Goal: Use online tool/utility: Use online tool/utility

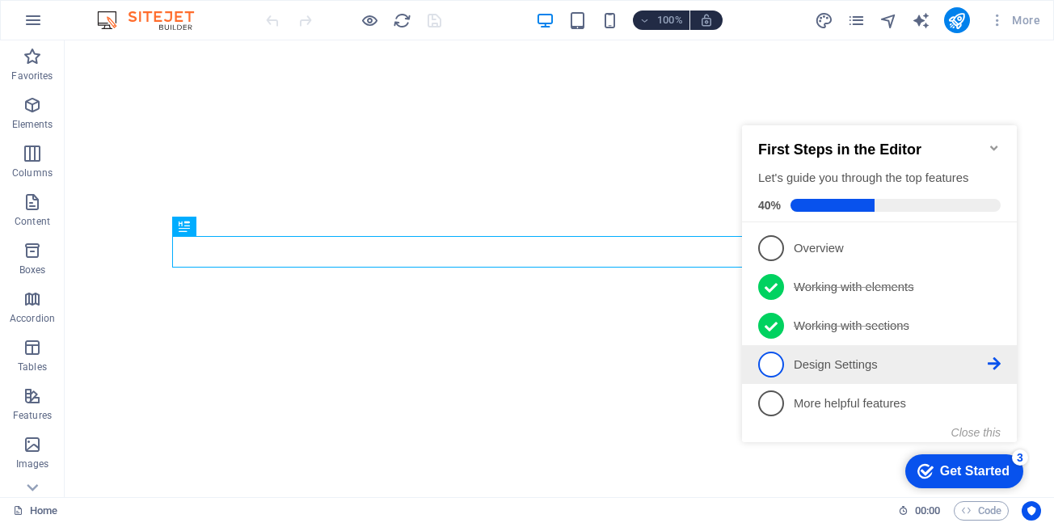
click at [847, 371] on link "4 Design Settings - incomplete" at bounding box center [879, 365] width 243 height 26
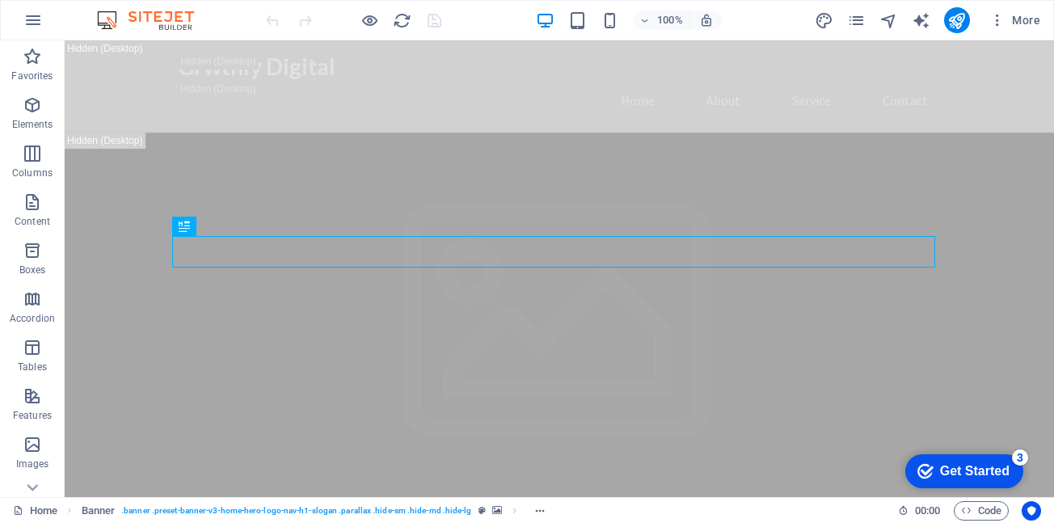
click at [964, 466] on div "Get Started" at bounding box center [975, 471] width 70 height 15
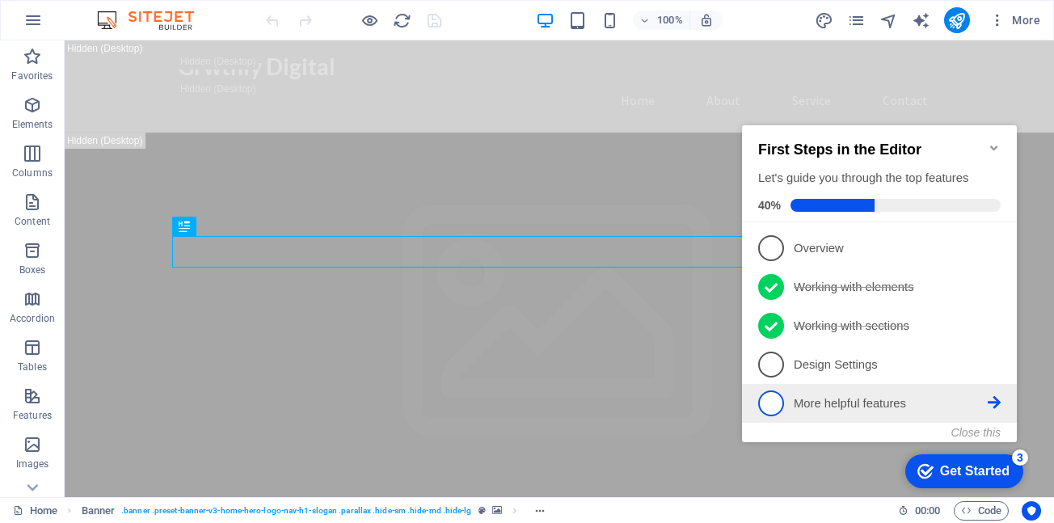
click at [869, 403] on p "More helpful features - incomplete" at bounding box center [891, 403] width 194 height 17
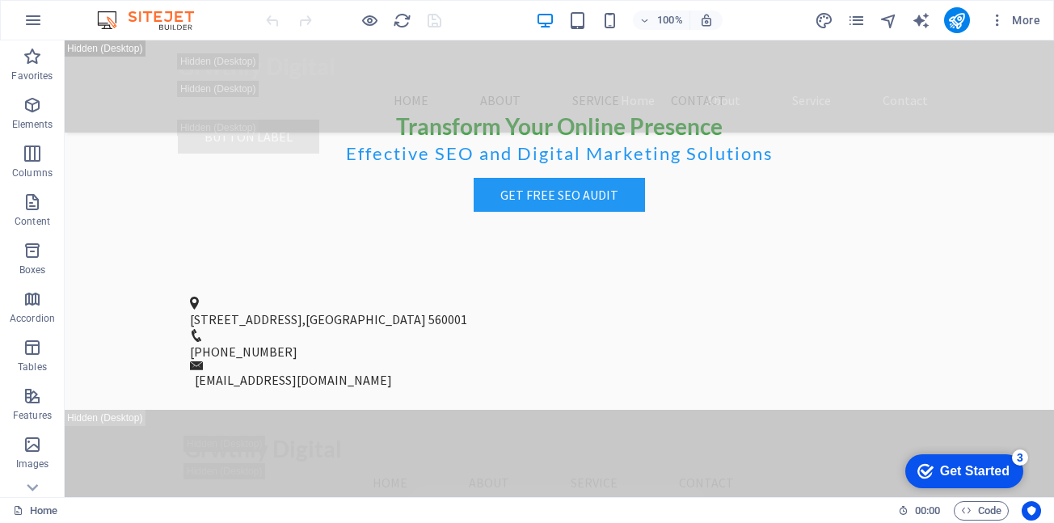
scroll to position [3507, 0]
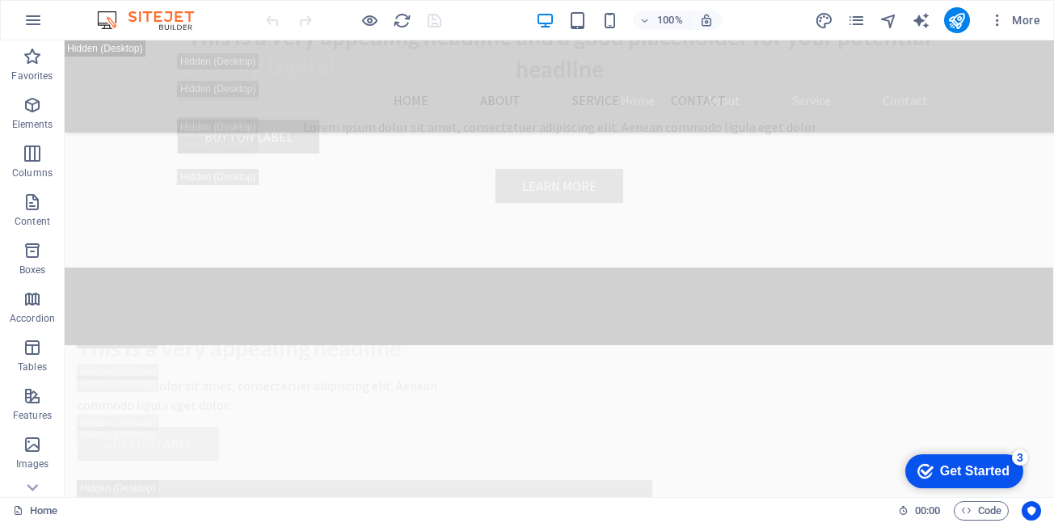
click at [973, 475] on div "Get Started" at bounding box center [975, 471] width 70 height 15
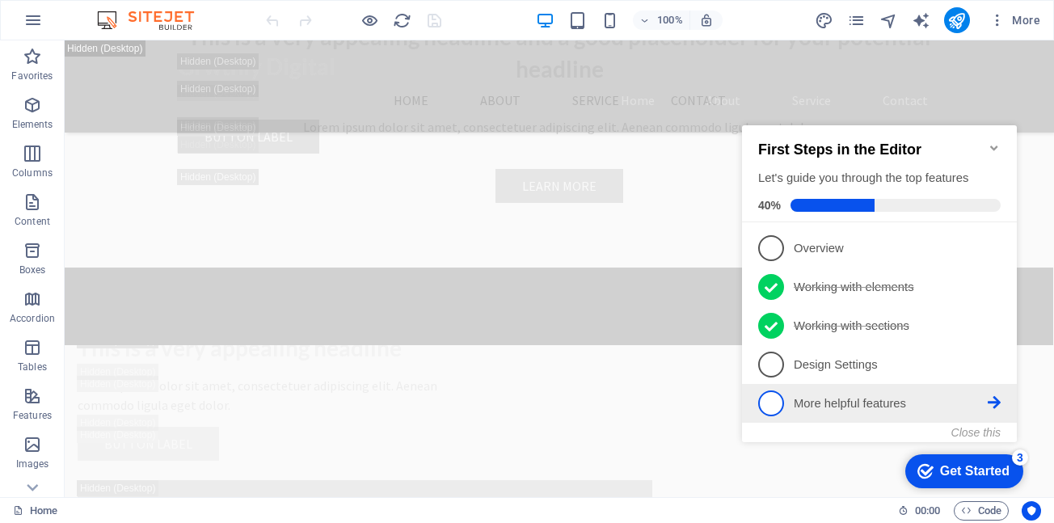
click at [931, 399] on p "More helpful features - incomplete" at bounding box center [891, 403] width 194 height 17
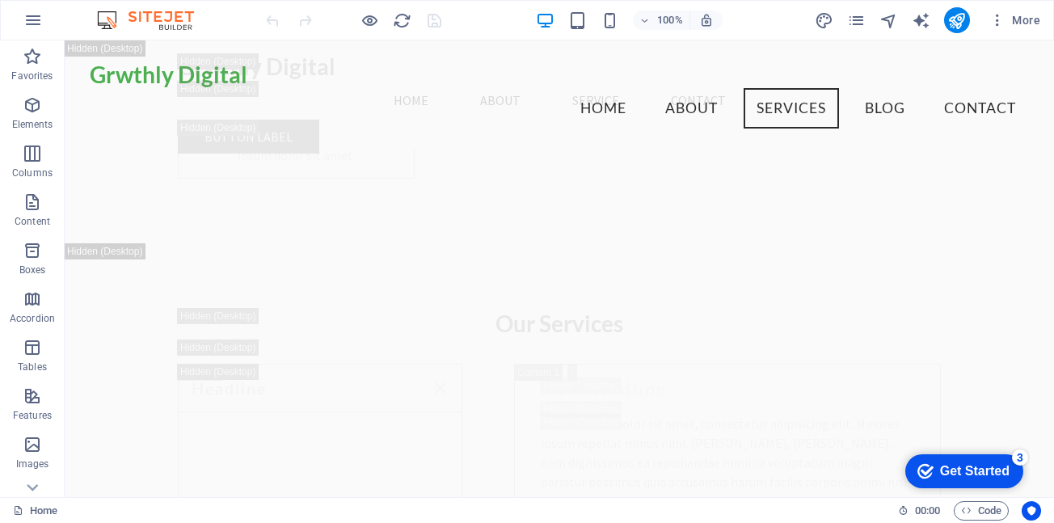
scroll to position [9710, 0]
click at [966, 464] on div "Get Started" at bounding box center [975, 471] width 70 height 15
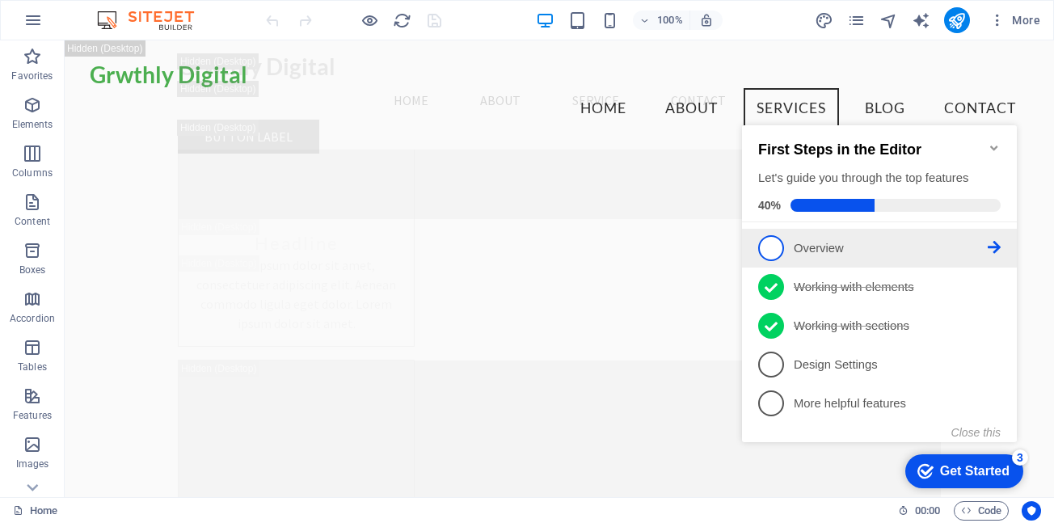
click at [902, 235] on link "1 Overview - incomplete" at bounding box center [879, 248] width 243 height 26
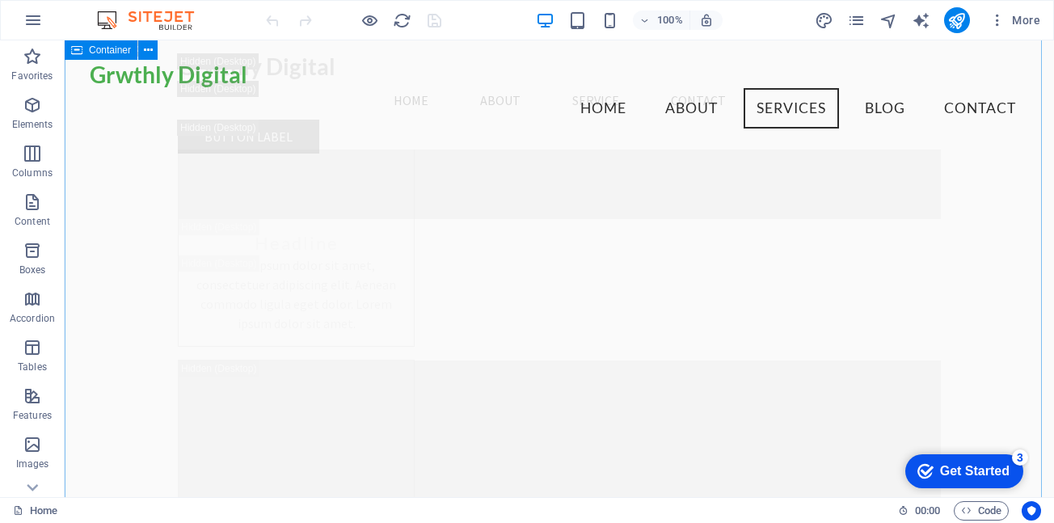
scroll to position [0, 0]
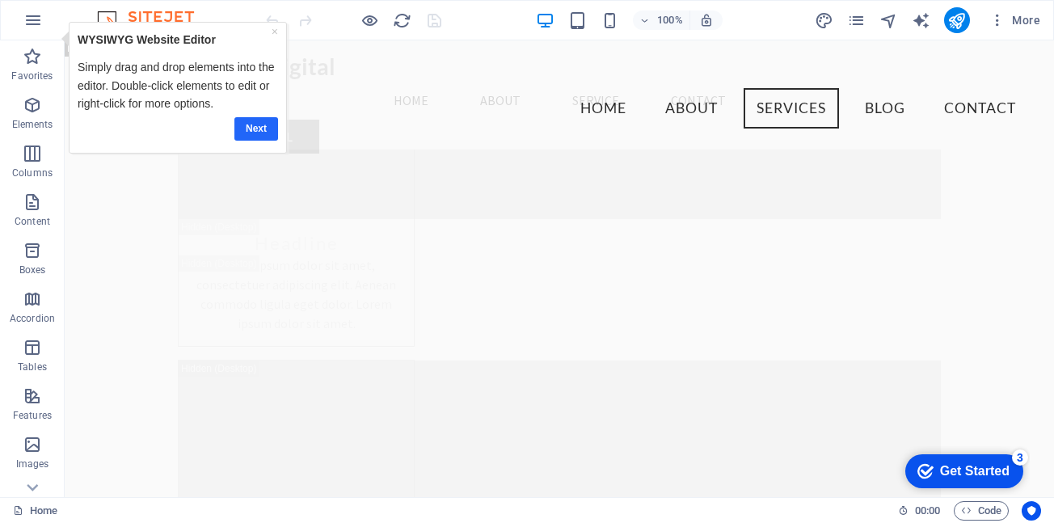
click at [257, 119] on link "Next" at bounding box center [256, 128] width 44 height 23
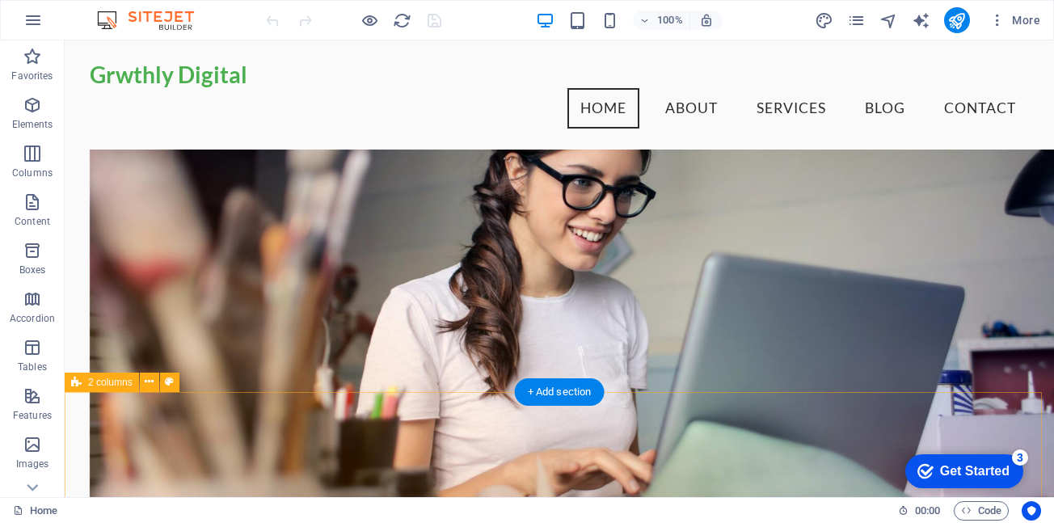
scroll to position [1705, 0]
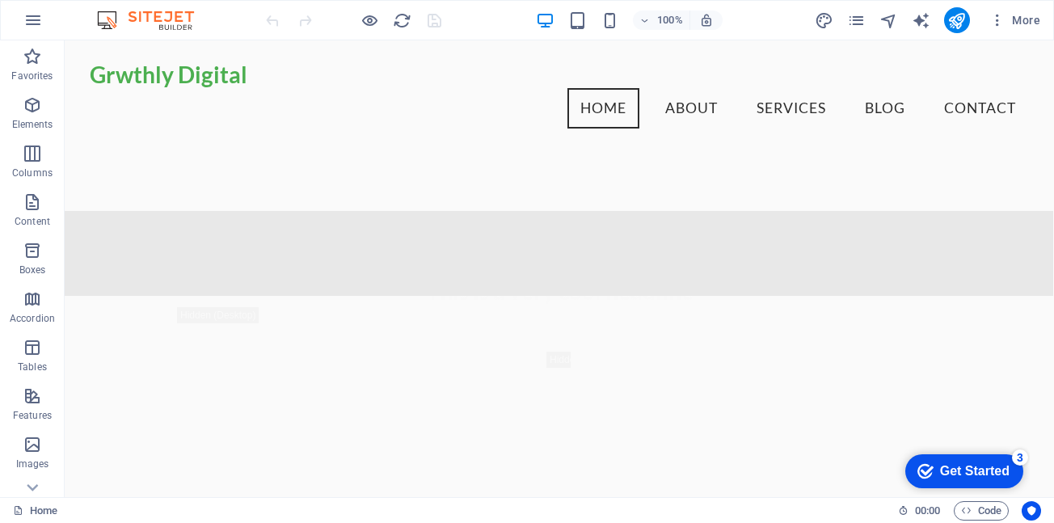
click at [964, 464] on div "Get Started" at bounding box center [975, 471] width 70 height 15
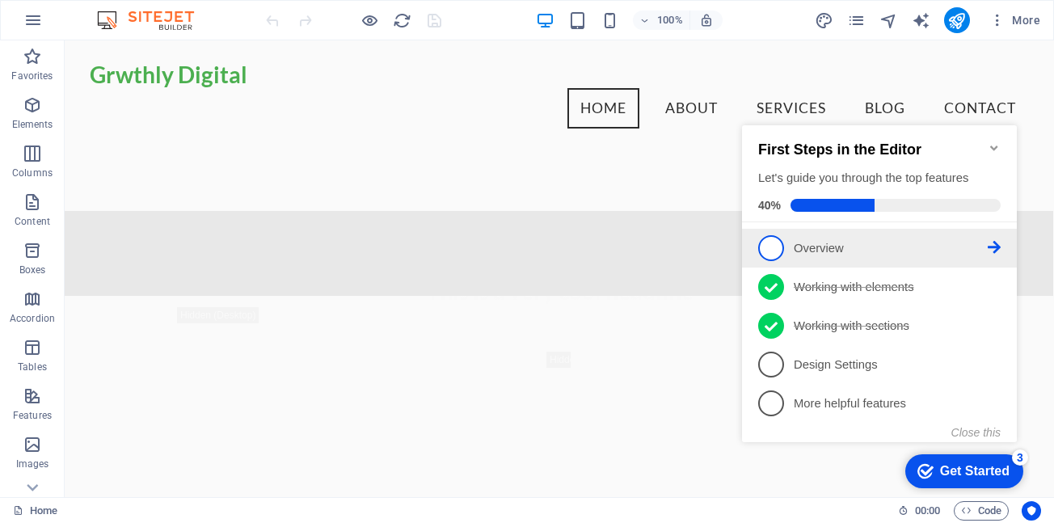
click at [933, 247] on p "Overview - incomplete" at bounding box center [891, 248] width 194 height 17
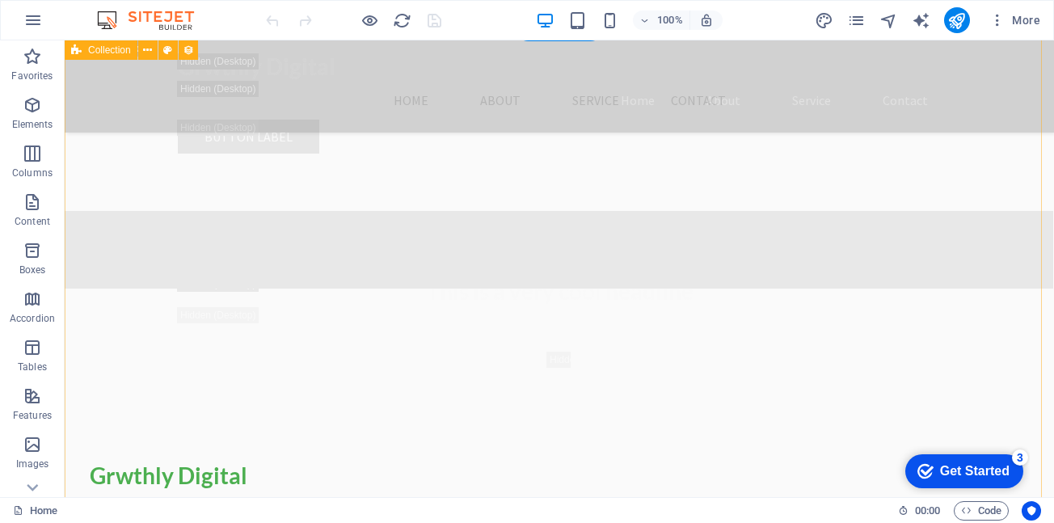
scroll to position [18914, 0]
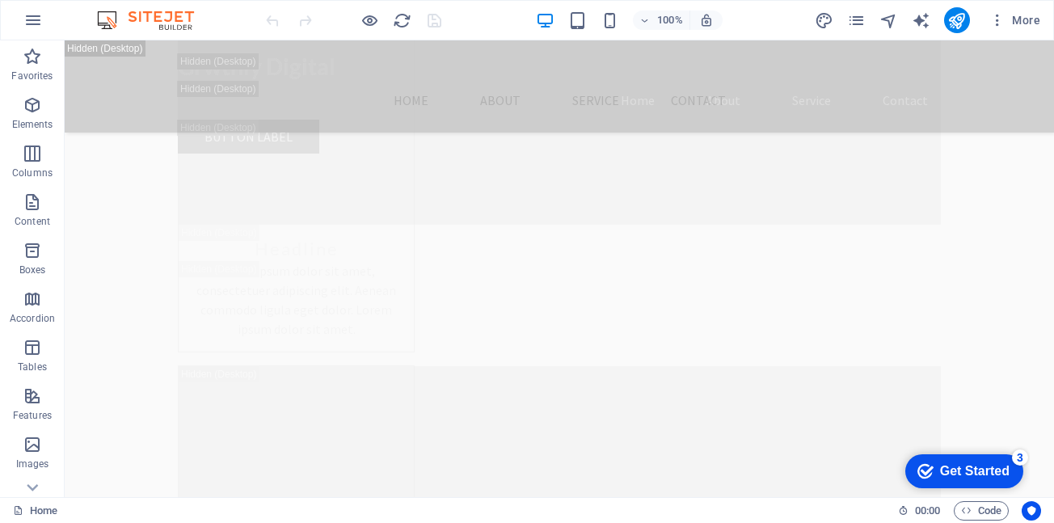
click at [986, 464] on div "Get Started" at bounding box center [975, 471] width 70 height 15
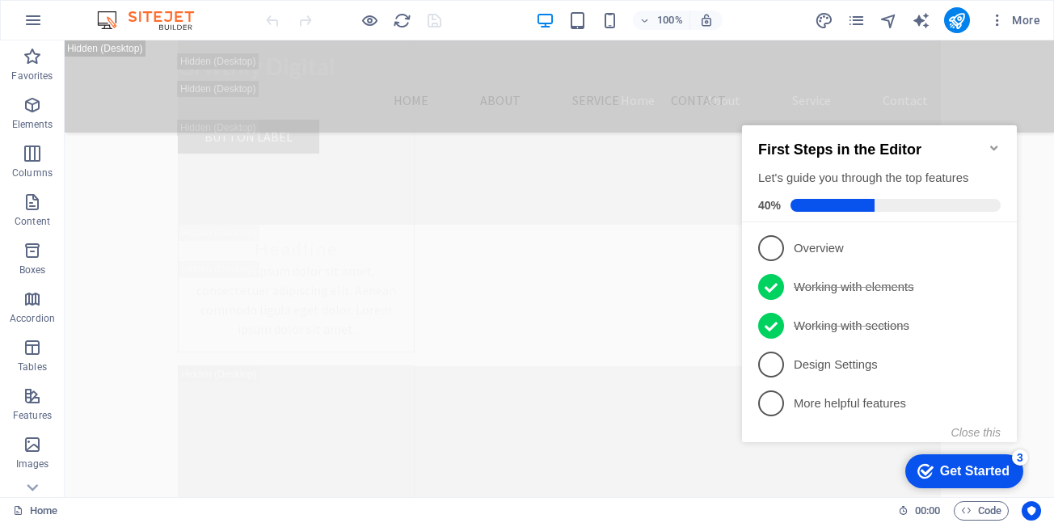
click at [908, 179] on div "Let's guide you through the top features" at bounding box center [879, 178] width 243 height 17
click at [995, 426] on button "Close this" at bounding box center [976, 432] width 49 height 13
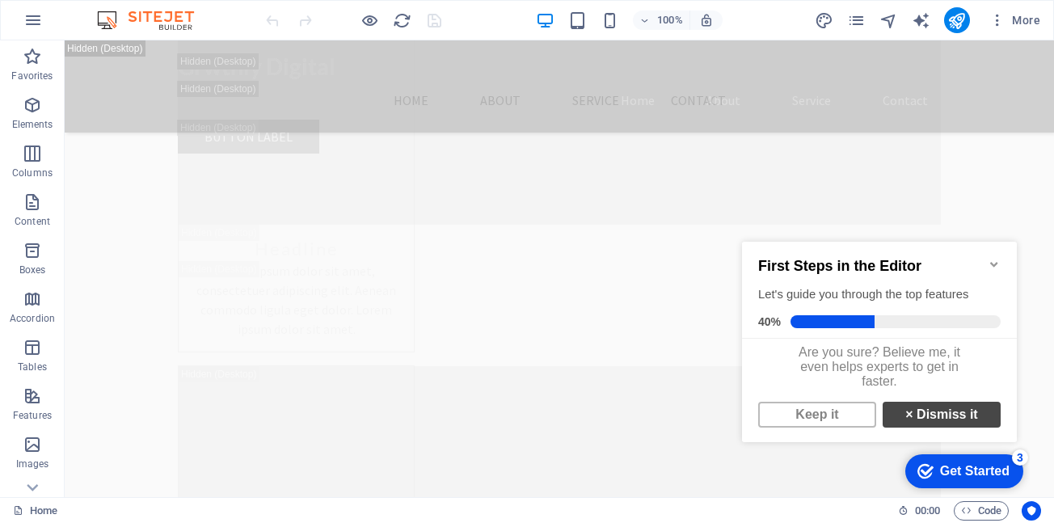
click at [906, 420] on strong "×" at bounding box center [909, 415] width 7 height 14
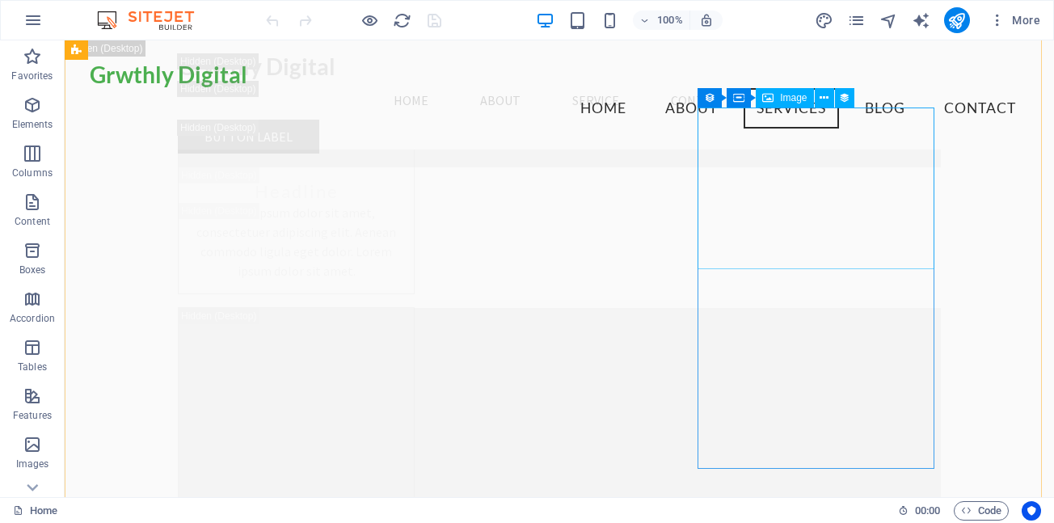
scroll to position [16191, 0]
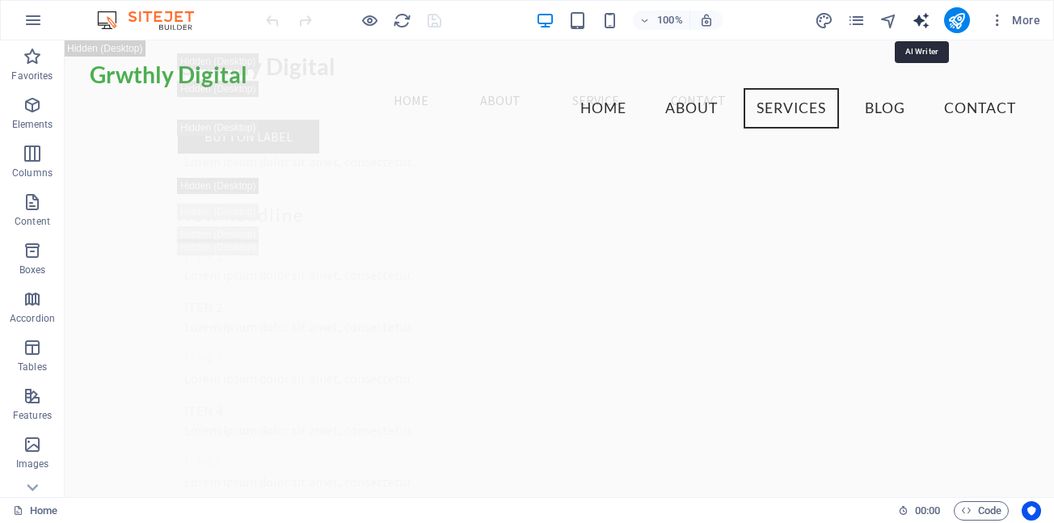
click at [0, 0] on icon "text_generator" at bounding box center [0, 0] width 0 height 0
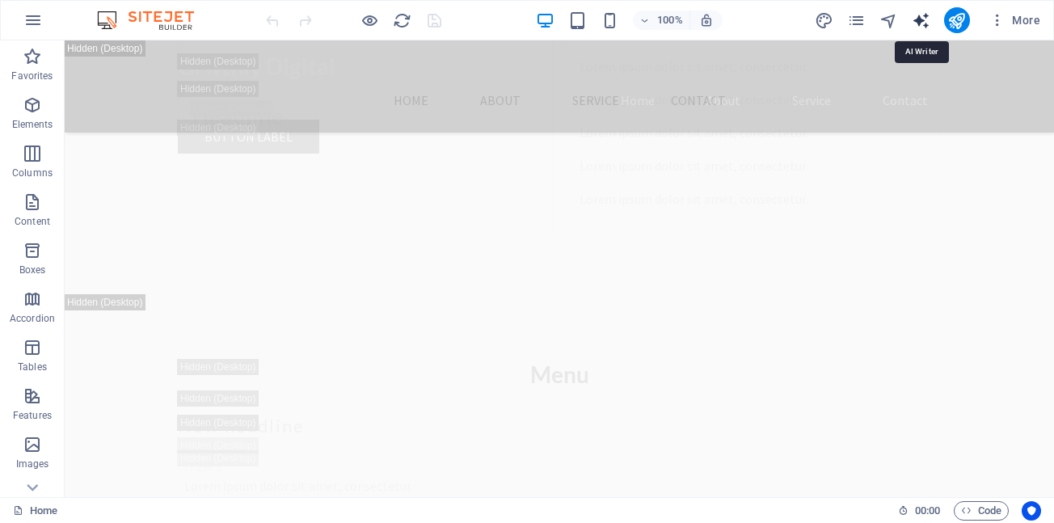
select select "English"
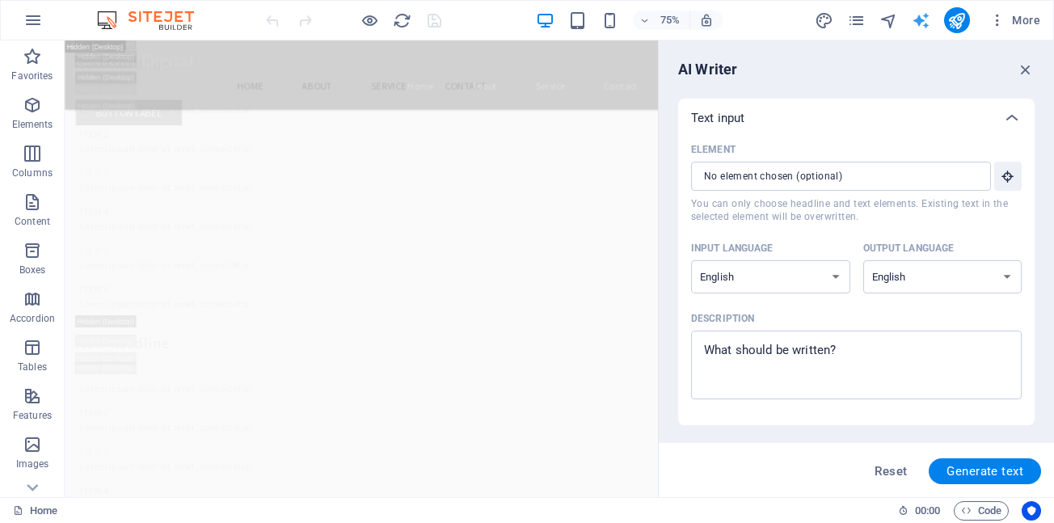
scroll to position [0, 0]
click at [778, 159] on input "Element ​ You can only choose headline and text elements. Existing text in the …" at bounding box center [396, 134] width 763 height 52
click at [0, 0] on span "Code" at bounding box center [0, 0] width 0 height 0
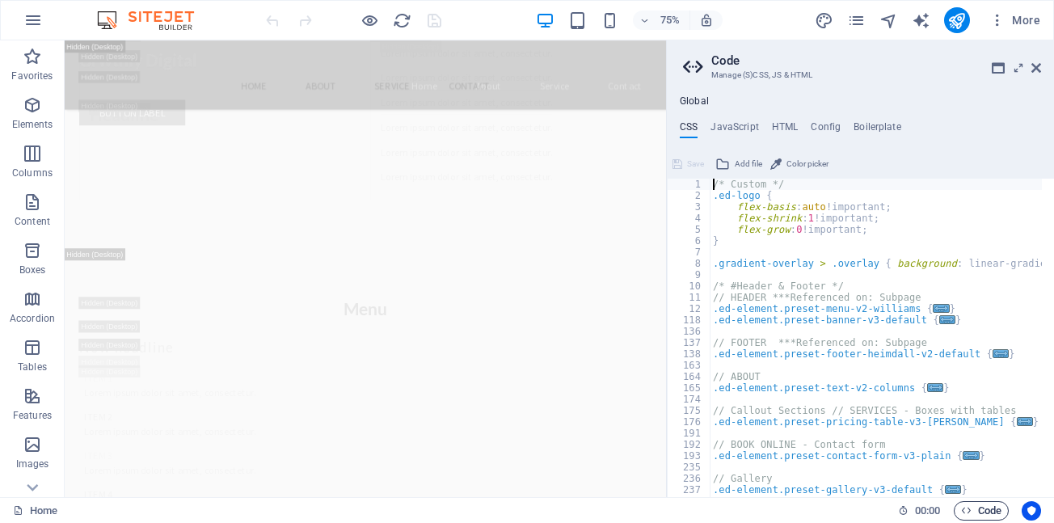
scroll to position [16178, 0]
